Goal: Task Accomplishment & Management: Use online tool/utility

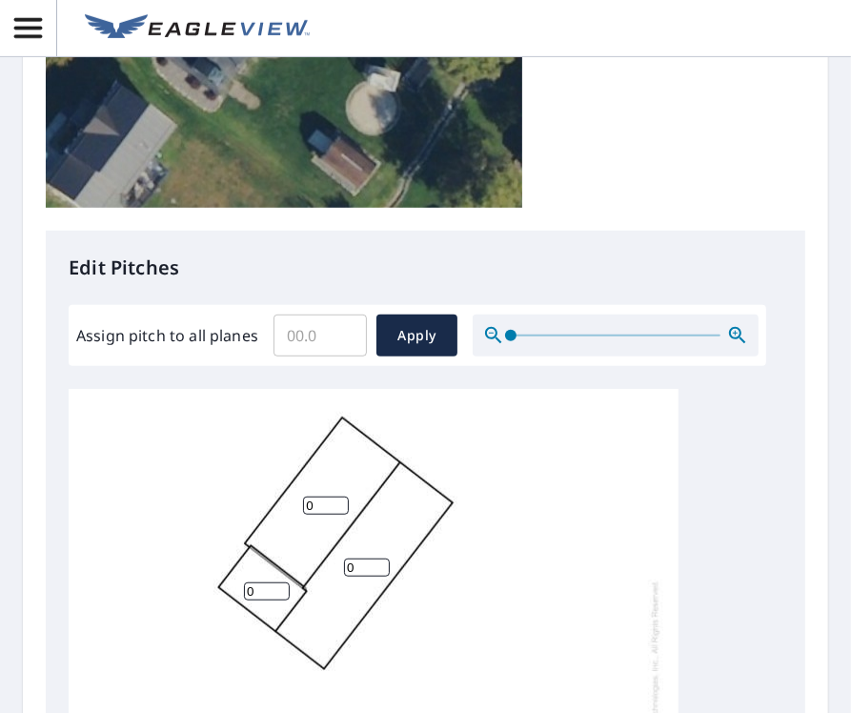
scroll to position [762, 0]
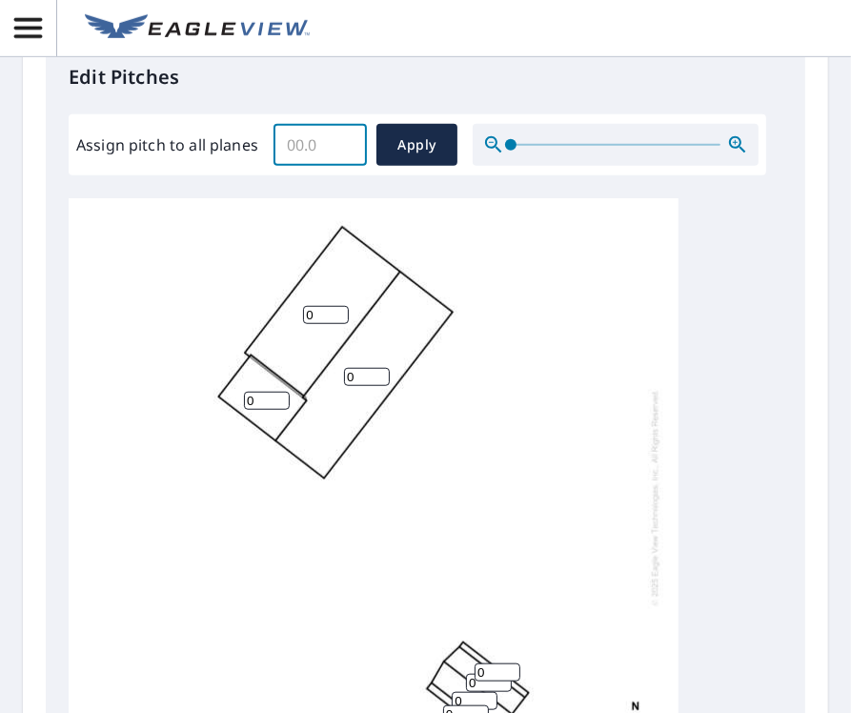
click at [324, 148] on input "Assign pitch to all planes" at bounding box center [319, 144] width 93 height 53
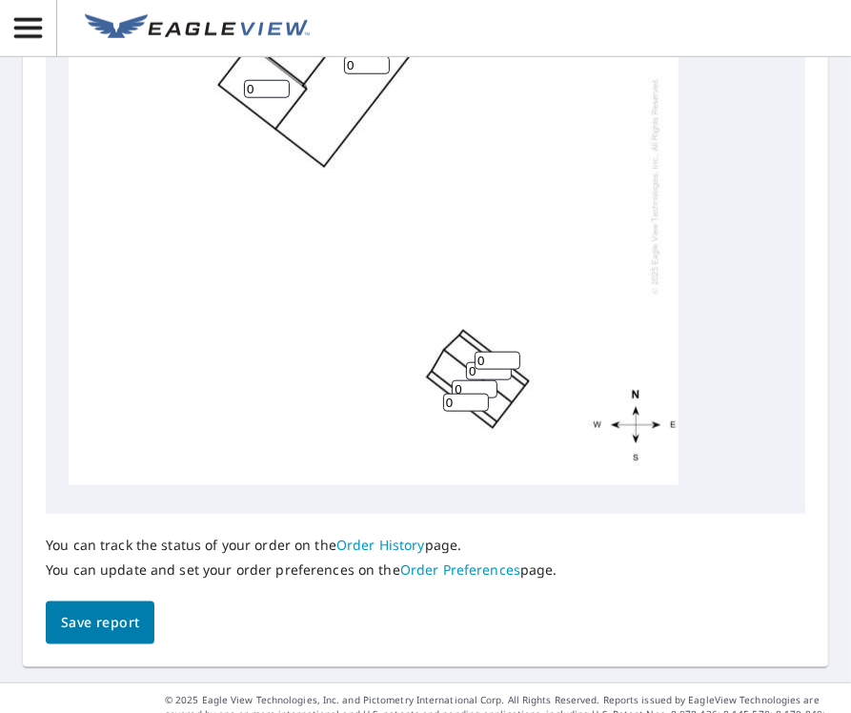
scroll to position [1114, 0]
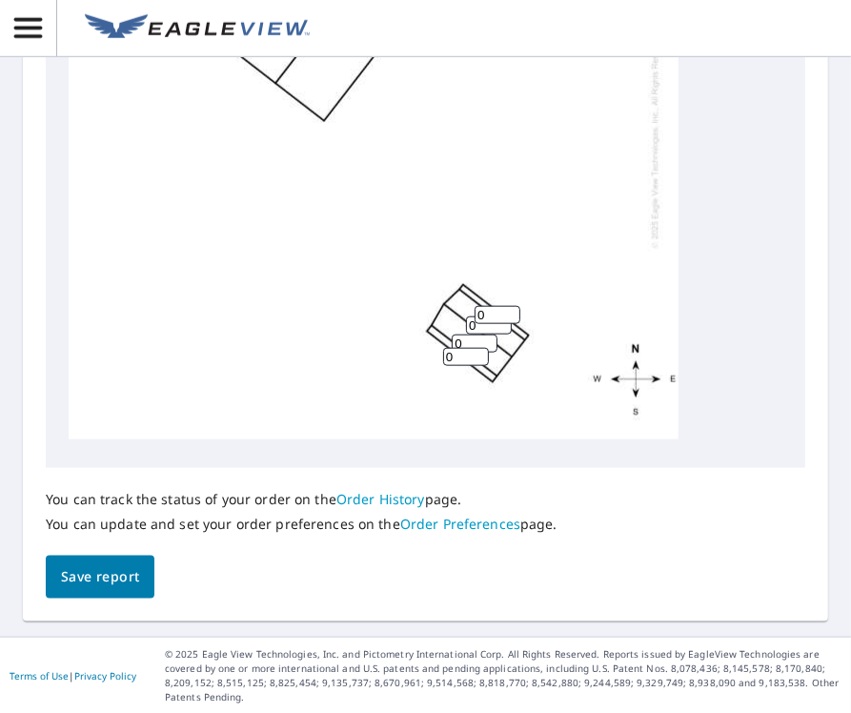
type input "5.0"
click at [493, 306] on input "0" at bounding box center [497, 315] width 46 height 18
type input "10"
click at [481, 348] on input "0" at bounding box center [466, 357] width 46 height 18
type input "10"
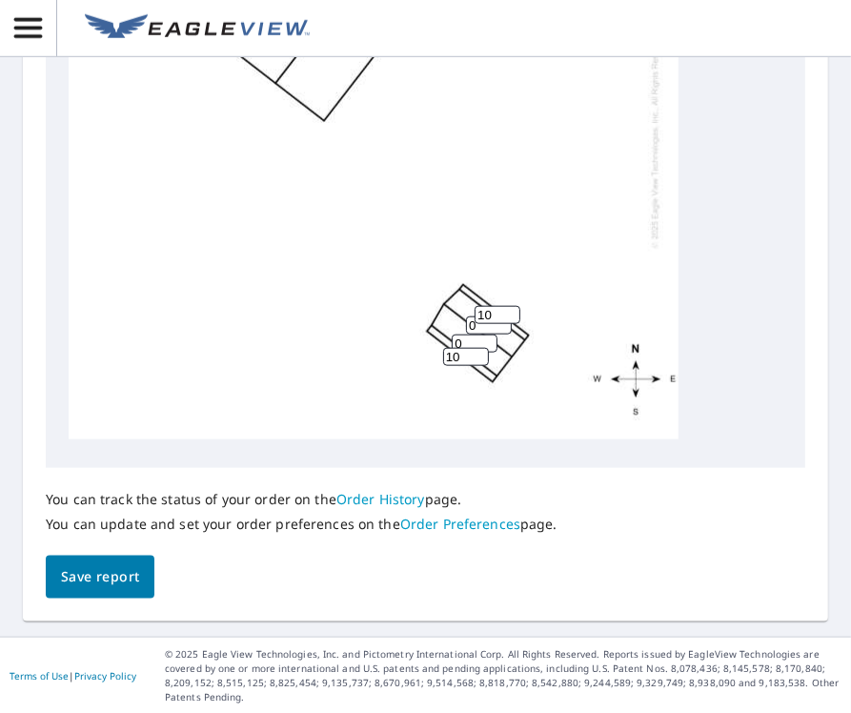
click at [491, 316] on input "0" at bounding box center [489, 325] width 46 height 18
type input "6"
click at [479, 334] on input "0" at bounding box center [475, 343] width 46 height 18
type input "6"
click at [76, 583] on span "Save report" at bounding box center [100, 577] width 78 height 24
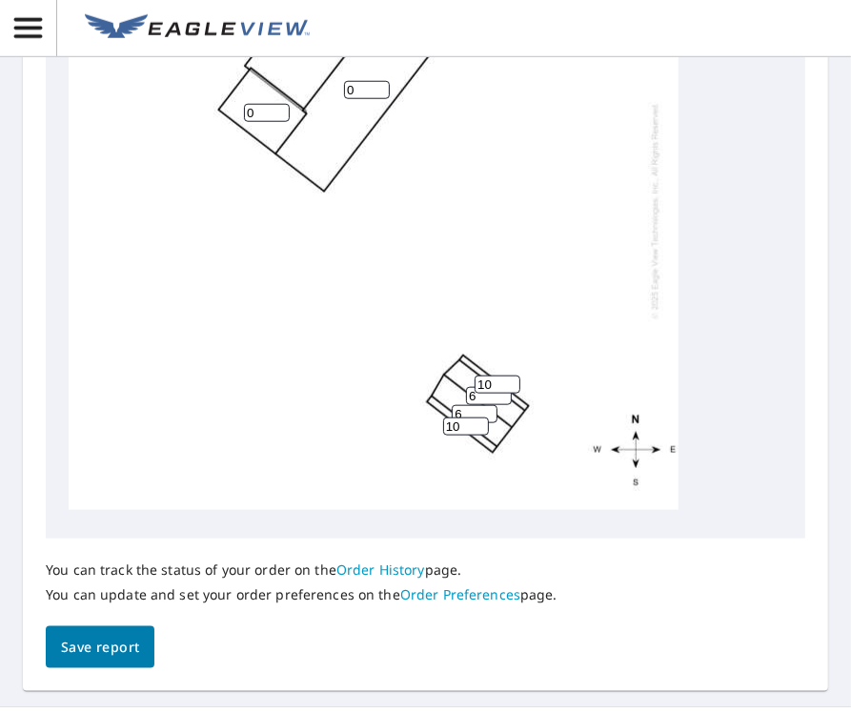
scroll to position [1182, 0]
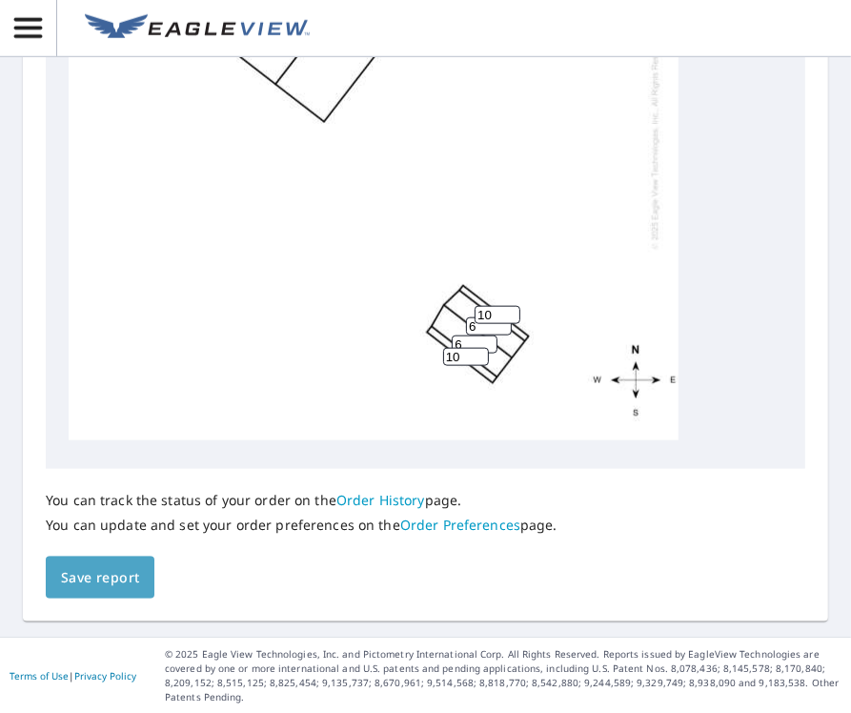
click at [85, 586] on span "Save report" at bounding box center [100, 578] width 78 height 24
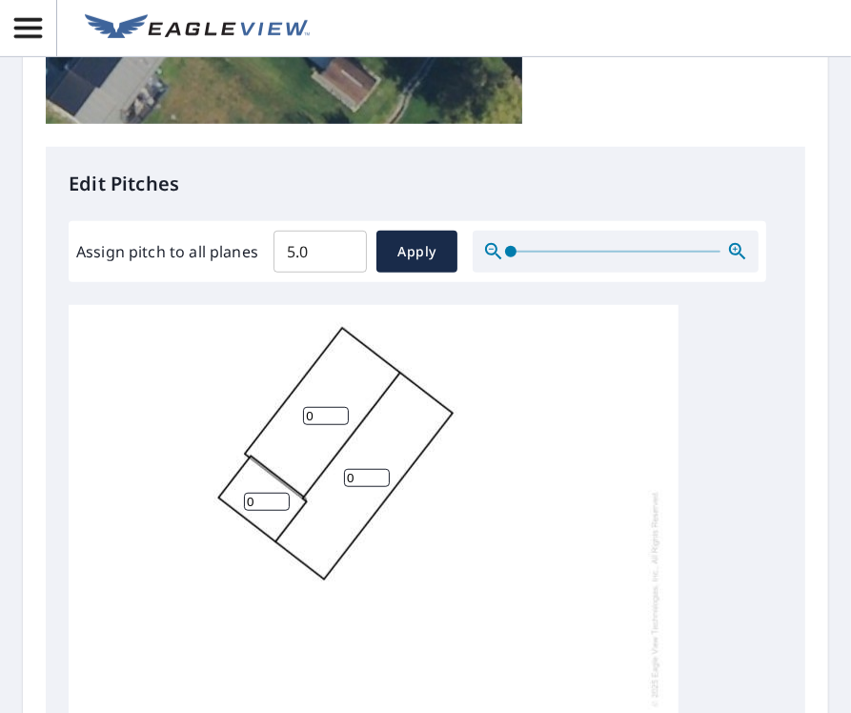
scroll to position [658, 0]
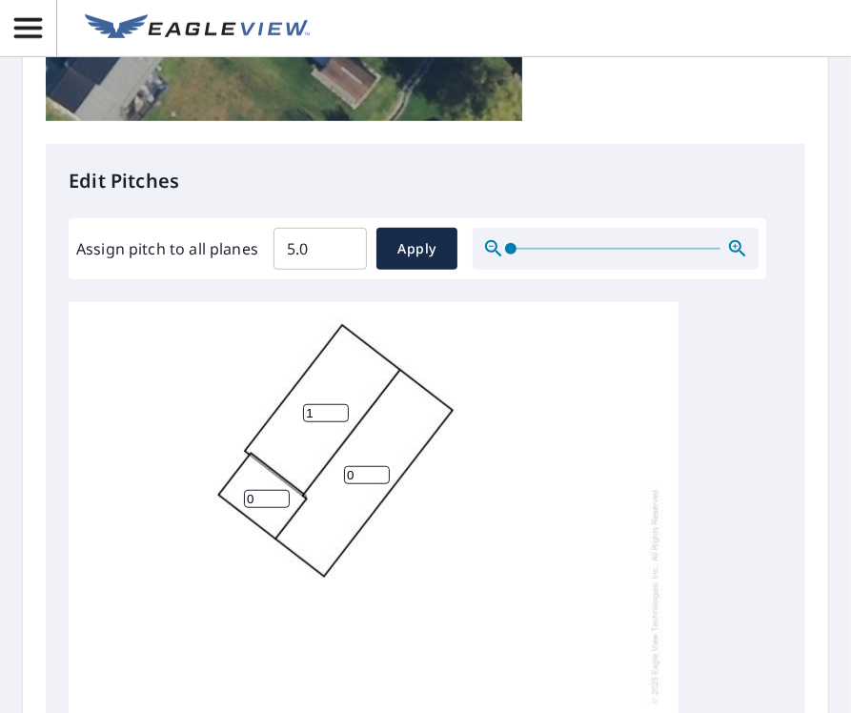
type input "1"
click at [341, 404] on input "1" at bounding box center [326, 413] width 46 height 18
type input "5"
click at [359, 466] on input "0" at bounding box center [367, 475] width 46 height 18
type input "0"
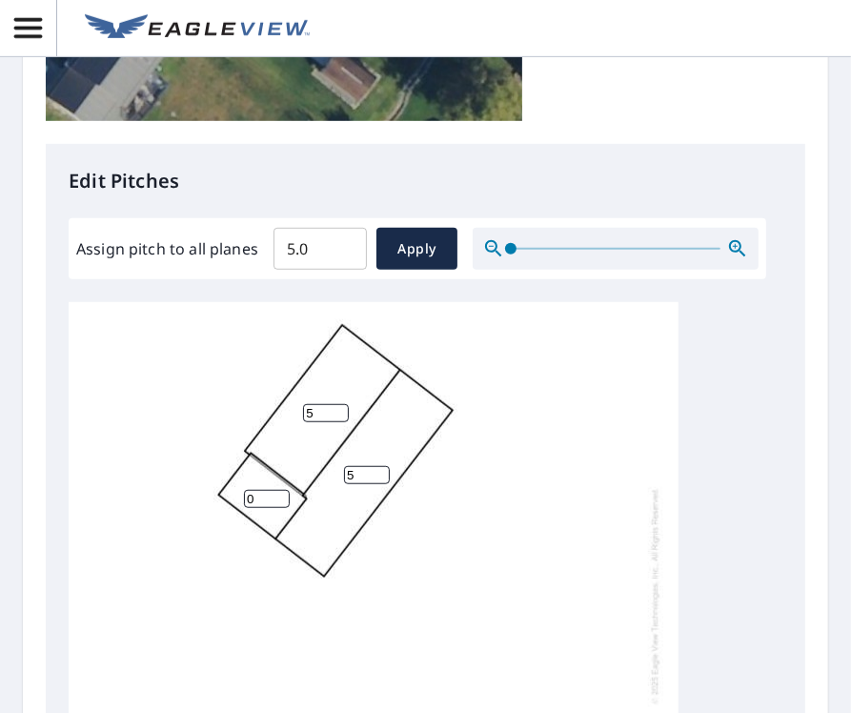
type input "5"
click at [278, 490] on input "0" at bounding box center [267, 499] width 46 height 18
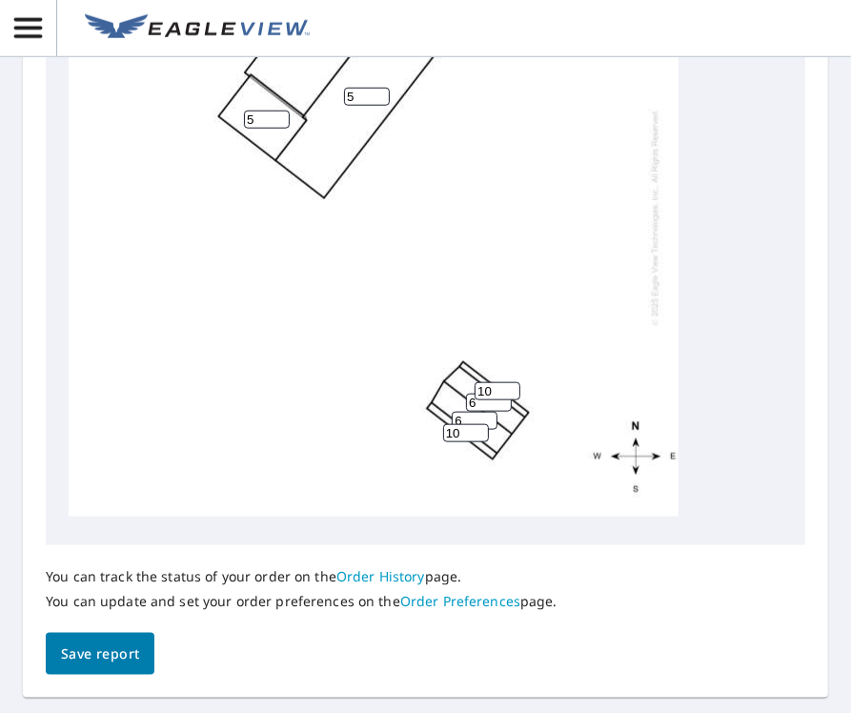
scroll to position [1088, 0]
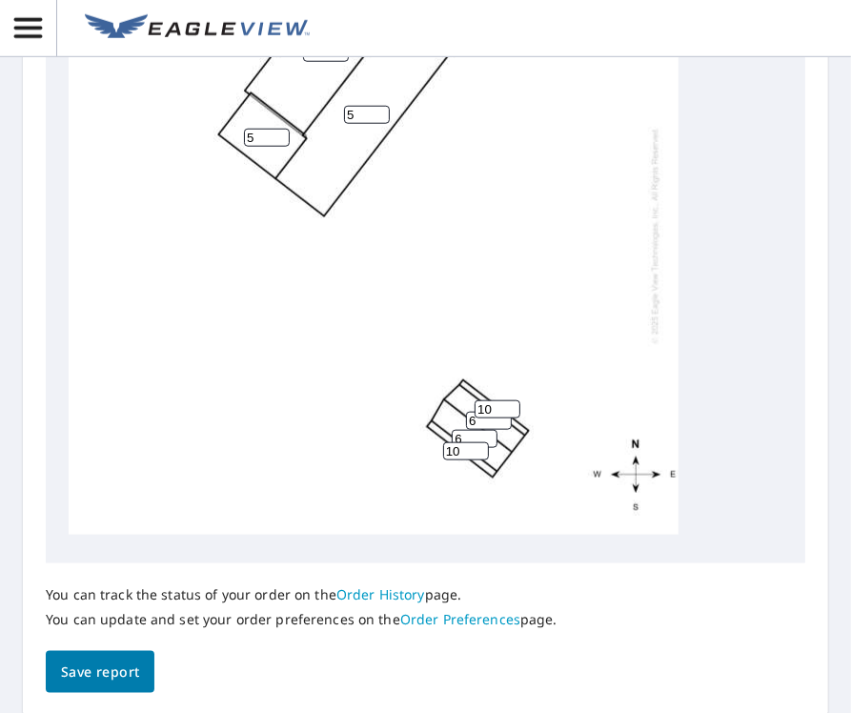
type input "5"
click at [116, 661] on span "Save report" at bounding box center [100, 672] width 78 height 24
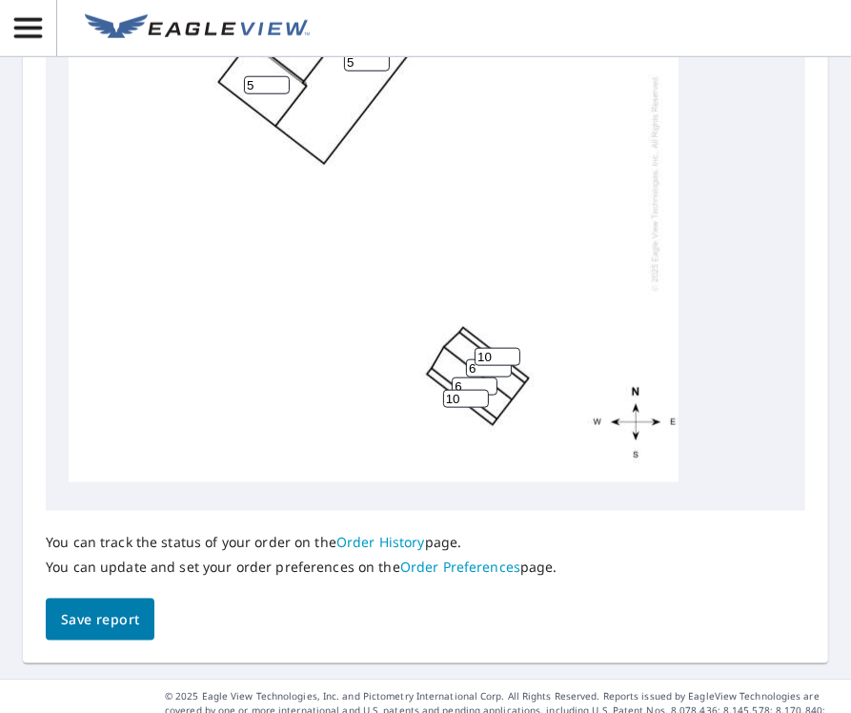
scroll to position [1183, 0]
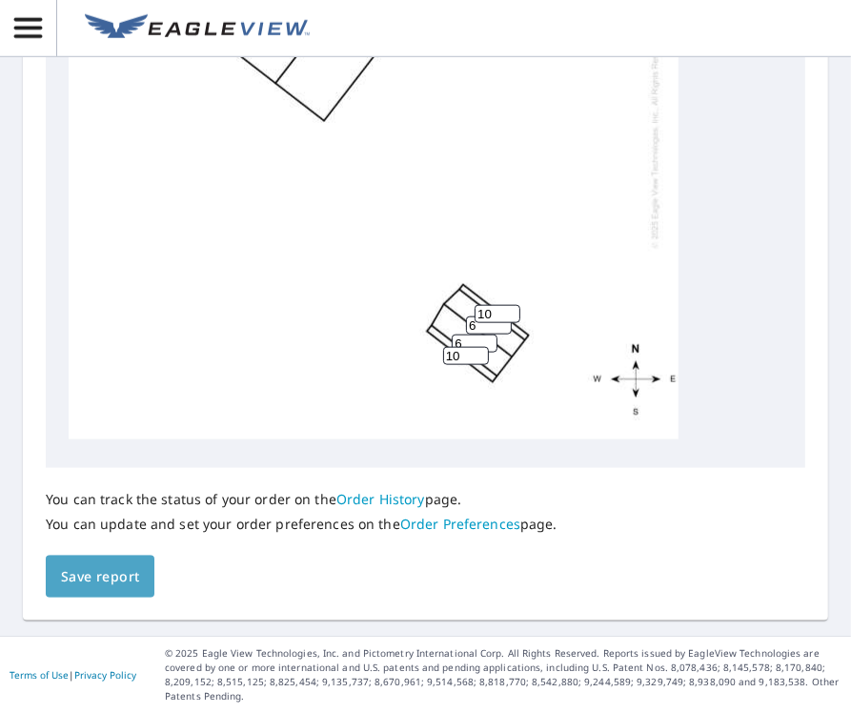
click at [93, 570] on span "Save report" at bounding box center [100, 577] width 78 height 24
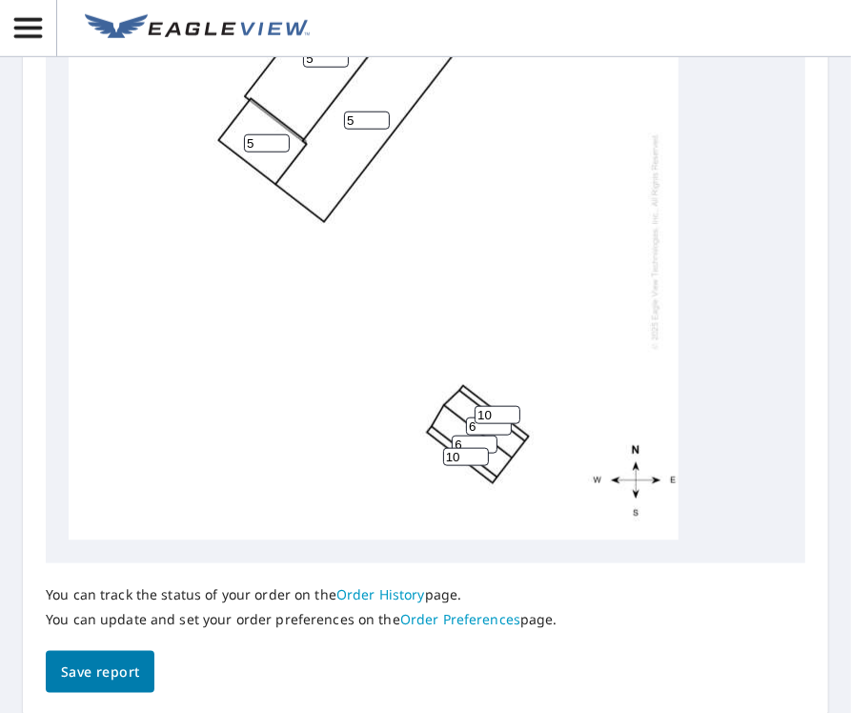
scroll to position [19, 0]
